Goal: Check status: Check status

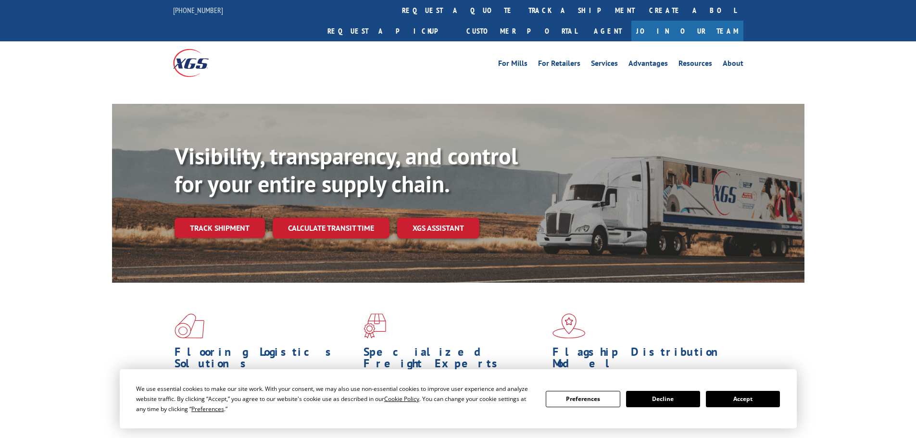
click at [754, 395] on button "Accept" at bounding box center [743, 399] width 74 height 16
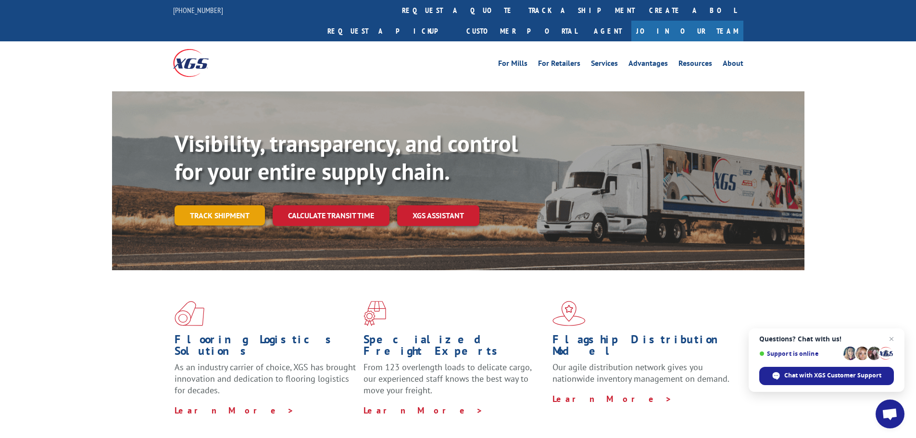
click at [200, 205] on link "Track shipment" at bounding box center [220, 215] width 90 height 20
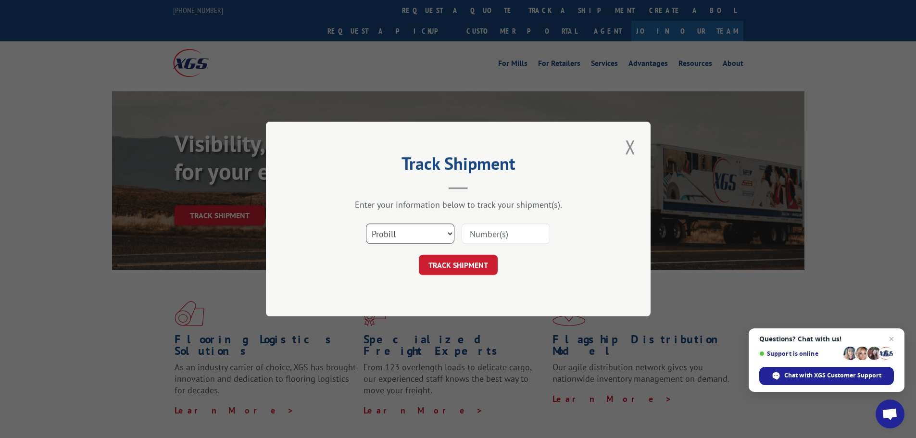
click at [425, 226] on select "Select category... Probill BOL PO" at bounding box center [410, 234] width 88 height 20
select select "po"
click at [366, 224] on select "Select category... Probill BOL PO" at bounding box center [410, 234] width 88 height 20
click at [527, 236] on input at bounding box center [506, 234] width 88 height 20
paste input "35535798"
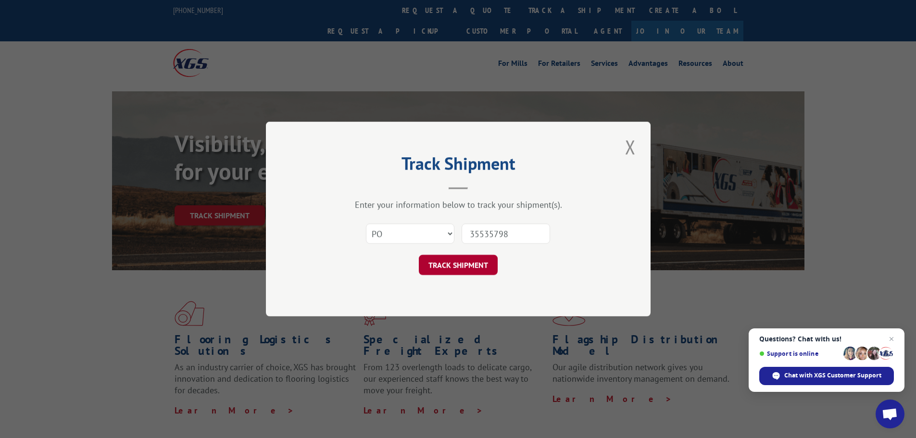
type input "35535798"
click at [479, 271] on button "TRACK SHIPMENT" at bounding box center [458, 265] width 79 height 20
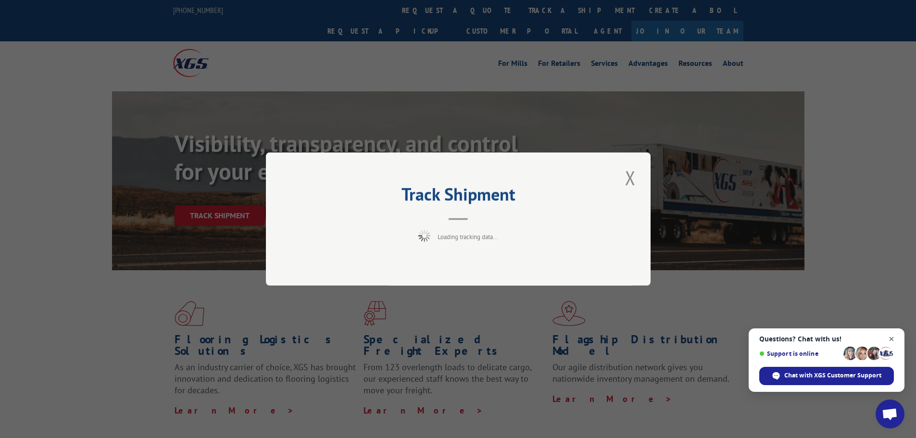
click at [894, 341] on span "Open chat" at bounding box center [892, 339] width 12 height 12
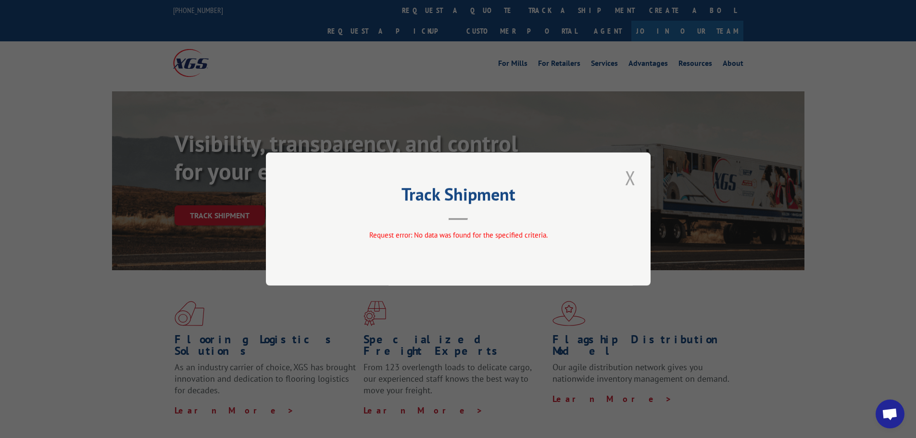
click at [628, 181] on button "Close modal" at bounding box center [630, 177] width 16 height 26
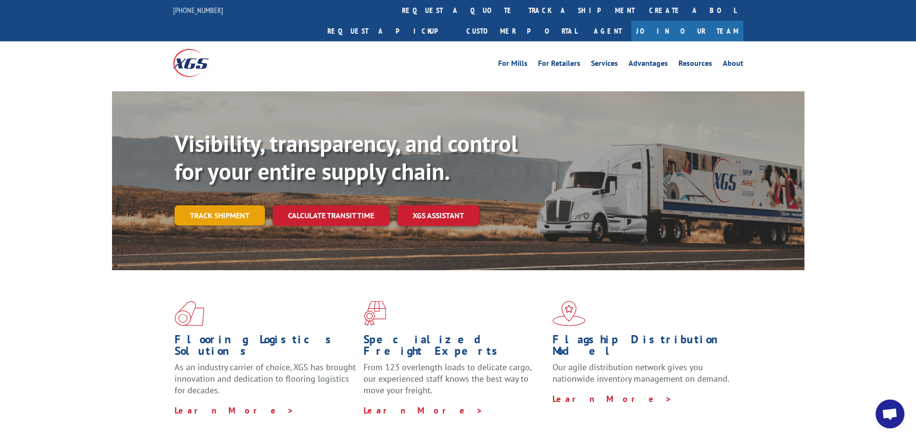
click at [240, 205] on link "Track shipment" at bounding box center [220, 215] width 90 height 20
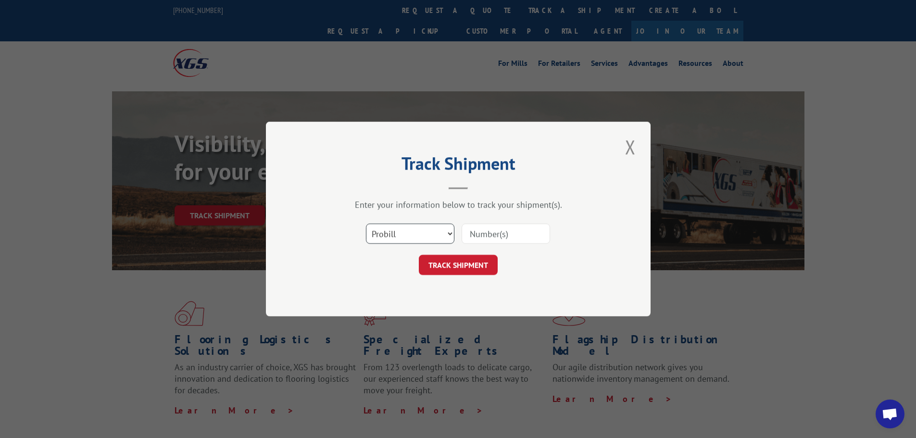
click at [437, 233] on select "Select category... Probill BOL PO" at bounding box center [410, 234] width 88 height 20
select select "po"
click at [366, 224] on select "Select category... Probill BOL PO" at bounding box center [410, 234] width 88 height 20
click at [510, 237] on input at bounding box center [506, 234] width 88 height 20
paste input "35535799"
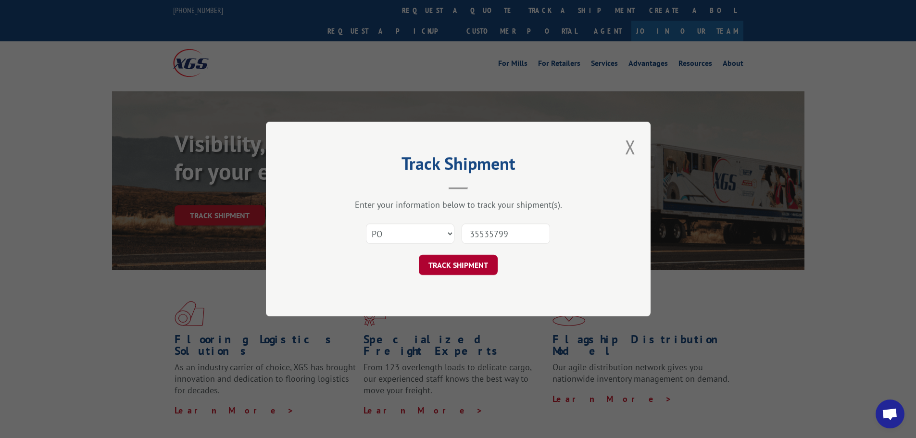
type input "35535799"
click at [480, 270] on button "TRACK SHIPMENT" at bounding box center [458, 265] width 79 height 20
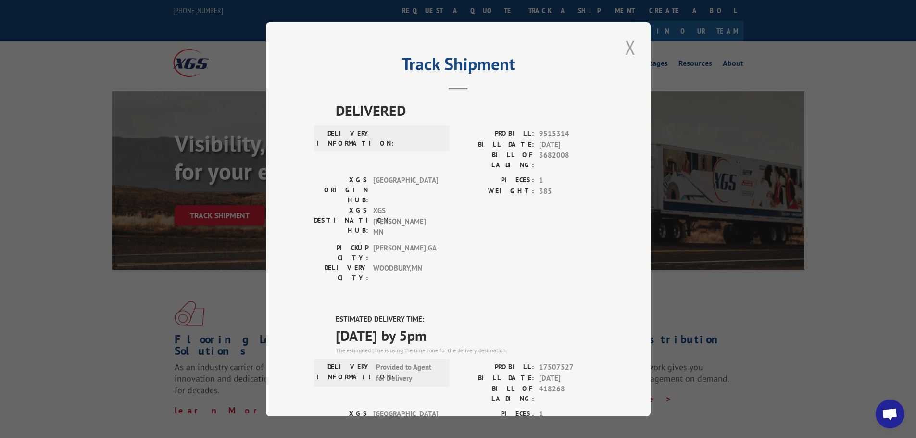
click at [632, 44] on button "Close modal" at bounding box center [630, 47] width 16 height 26
